Goal: Feedback & Contribution: Leave review/rating

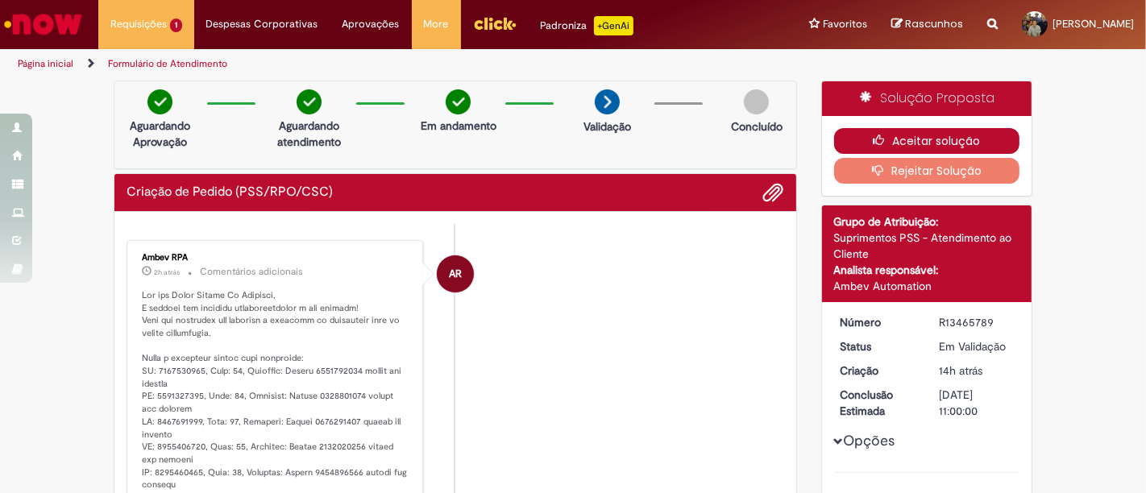
click at [935, 142] on button "Aceitar solução" at bounding box center [927, 141] width 186 height 26
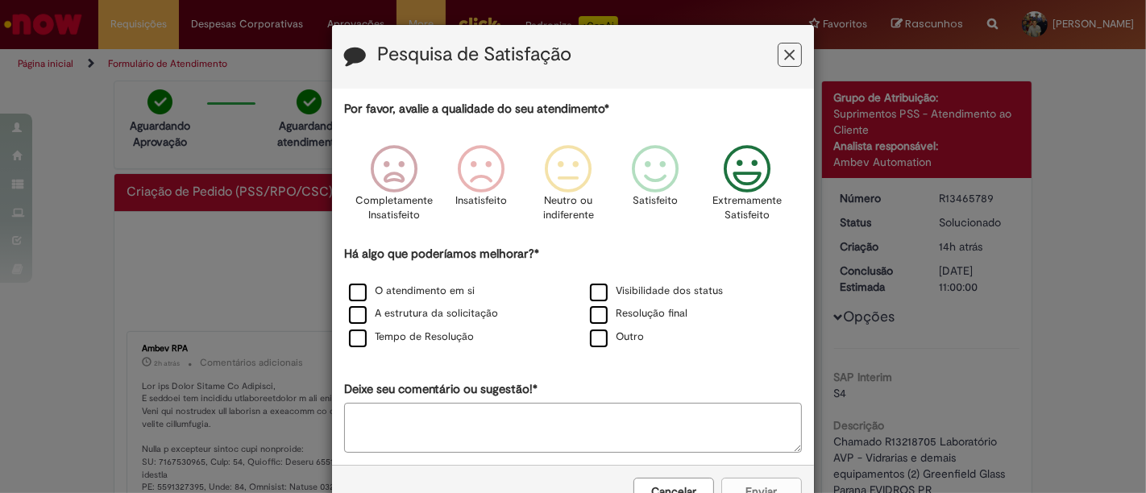
click at [724, 172] on icon "Feedback" at bounding box center [747, 169] width 60 height 48
drag, startPoint x: 352, startPoint y: 291, endPoint x: 372, endPoint y: 330, distance: 43.6
click at [355, 292] on label "O atendimento em si" at bounding box center [412, 291] width 126 height 15
click at [372, 330] on label "Tempo de Resolução" at bounding box center [411, 337] width 125 height 15
click at [350, 308] on label "A estrutura da solicitação" at bounding box center [423, 313] width 149 height 15
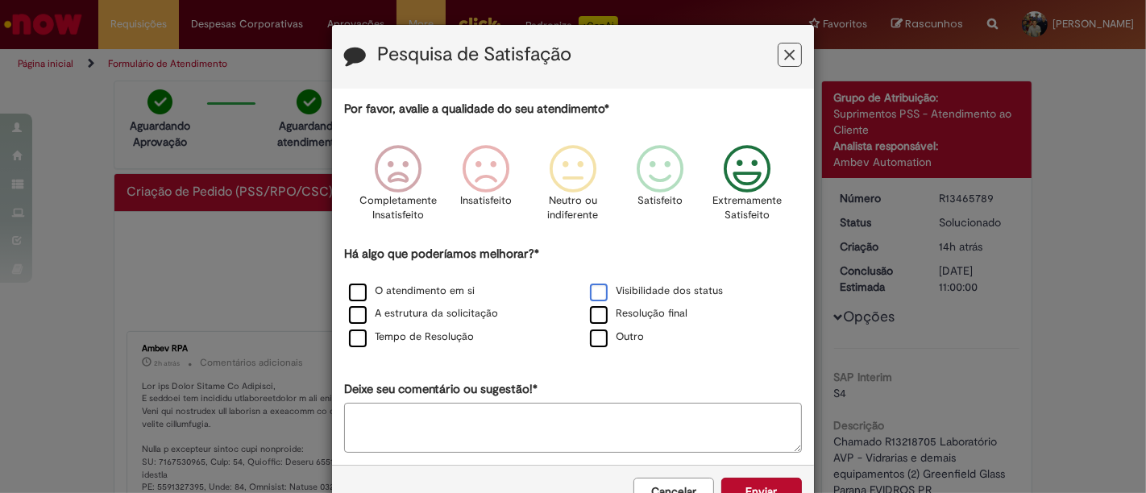
drag, startPoint x: 588, startPoint y: 289, endPoint x: 602, endPoint y: 302, distance: 20.0
click at [590, 288] on label "Visibilidade dos status" at bounding box center [656, 291] width 133 height 15
click at [600, 335] on label "Outro" at bounding box center [617, 337] width 54 height 15
click at [600, 314] on label "Resolução final" at bounding box center [639, 313] width 98 height 15
click at [600, 343] on label "Outro" at bounding box center [617, 337] width 54 height 15
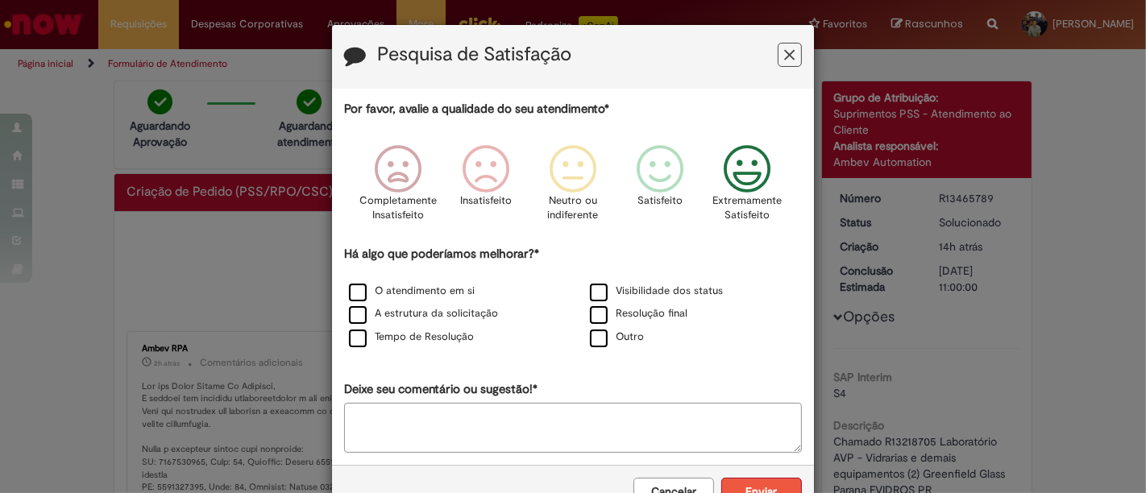
click at [768, 484] on button "Enviar" at bounding box center [761, 491] width 81 height 27
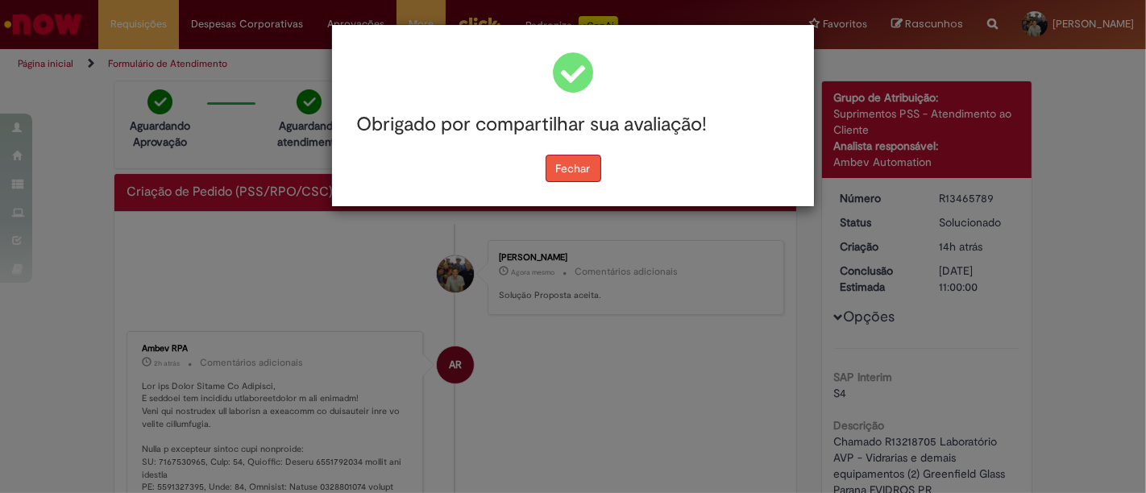
click at [578, 168] on button "Fechar" at bounding box center [574, 168] width 56 height 27
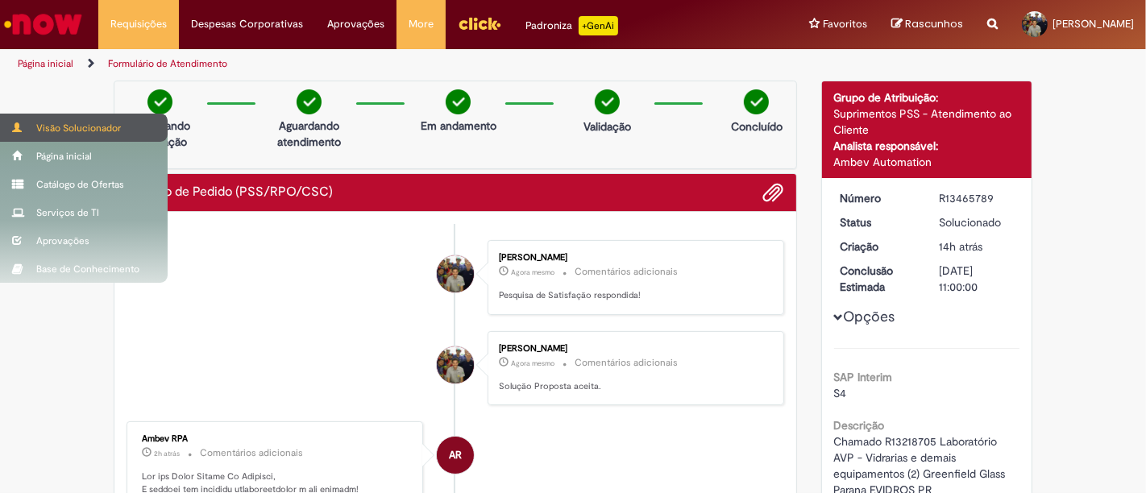
click at [44, 122] on div "Visão Solucionador" at bounding box center [84, 128] width 168 height 28
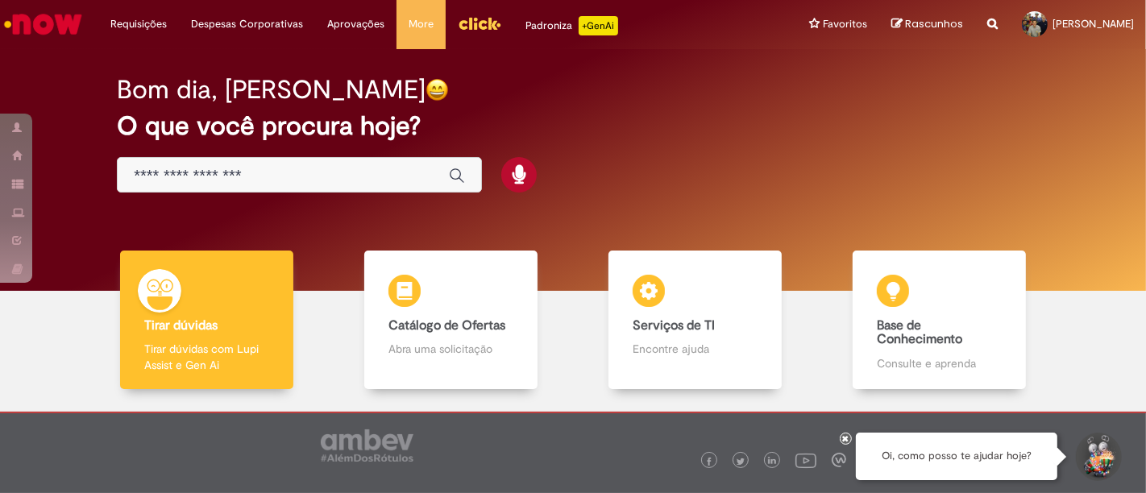
click at [488, 28] on img "Menu Cabeçalho" at bounding box center [480, 23] width 44 height 24
